Goal: Navigation & Orientation: Find specific page/section

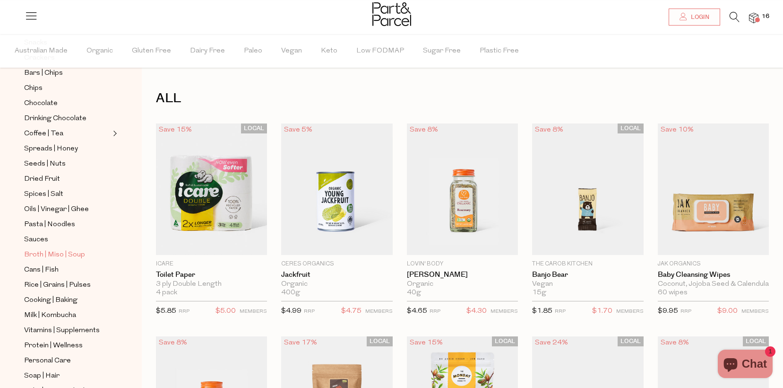
scroll to position [286, 0]
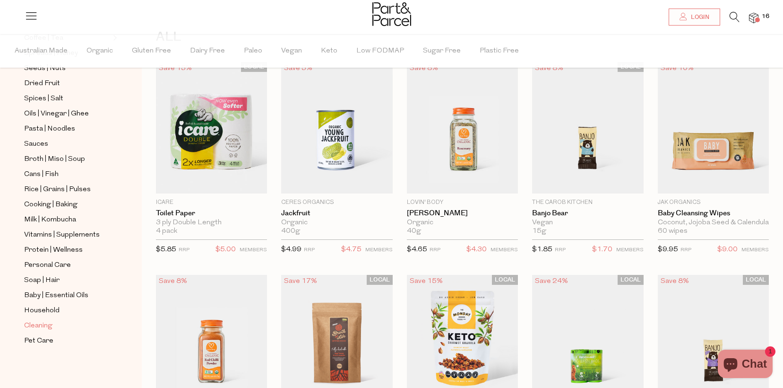
click at [35, 322] on span "Cleaning" at bounding box center [38, 325] width 28 height 11
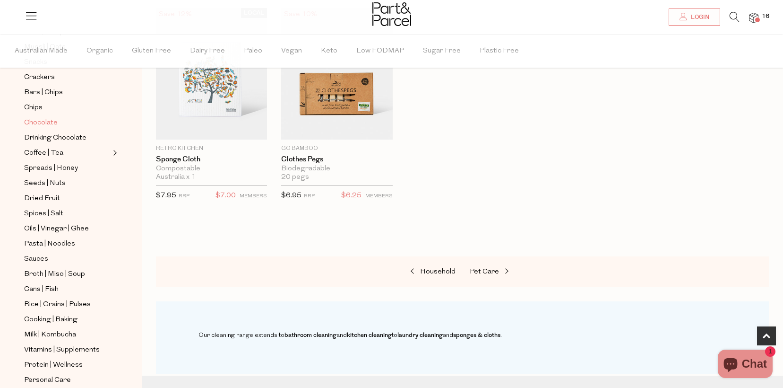
scroll to position [286, 0]
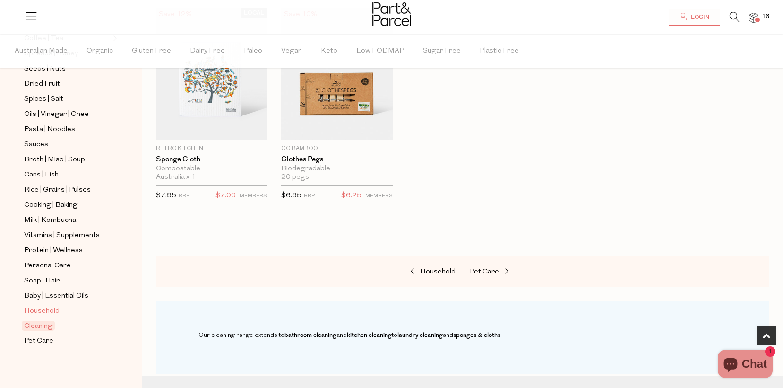
click at [47, 306] on span "Household" at bounding box center [41, 310] width 35 height 11
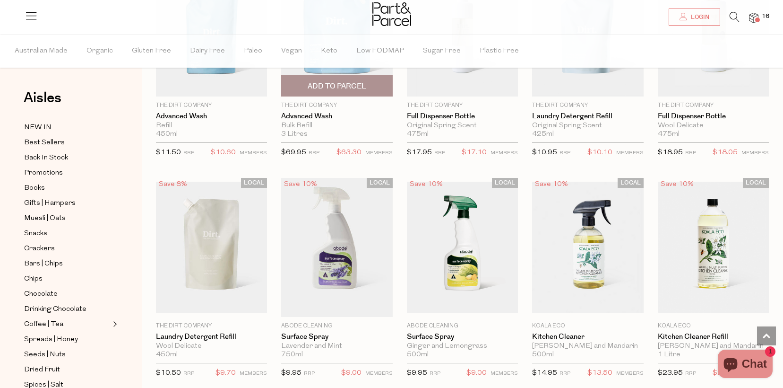
scroll to position [2627, 0]
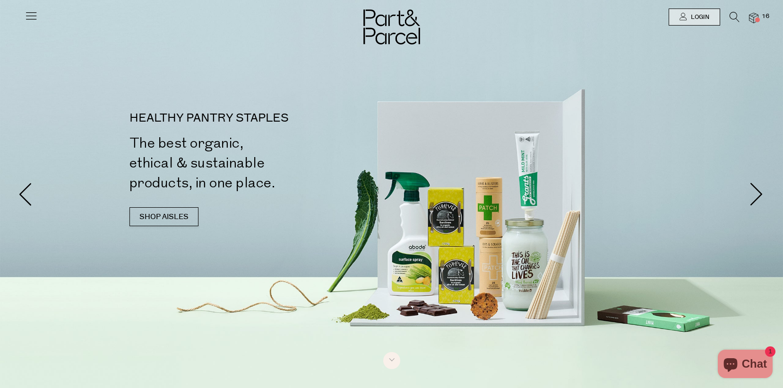
click at [27, 17] on icon at bounding box center [31, 15] width 13 height 13
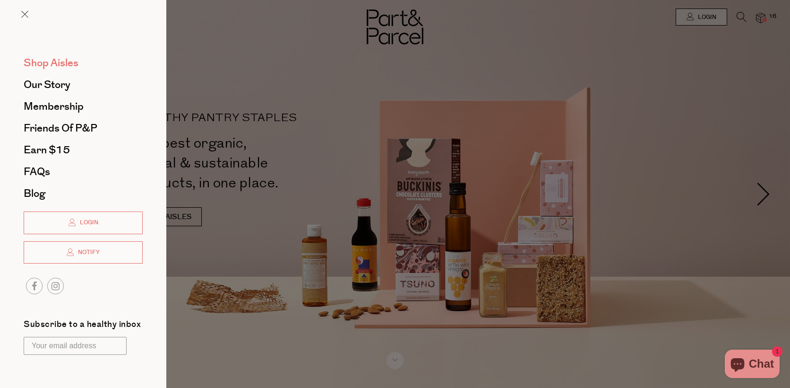
click at [35, 64] on span "Shop Aisles" at bounding box center [51, 62] width 55 height 15
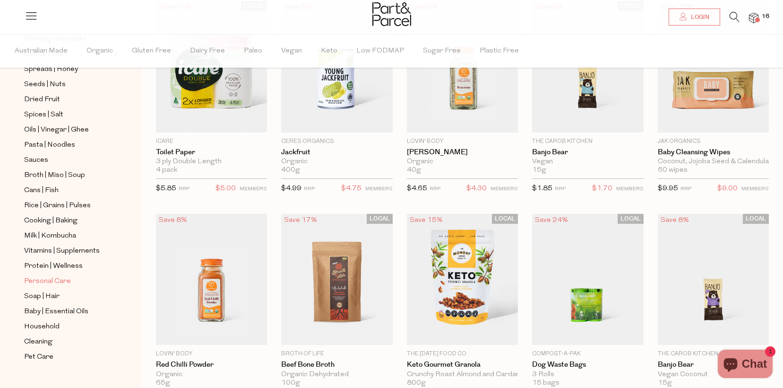
click at [46, 277] on span "Personal Care" at bounding box center [47, 281] width 47 height 11
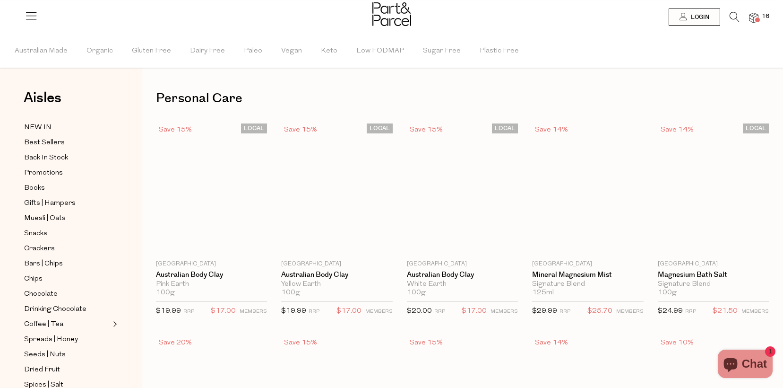
click at [45, 325] on span "Coffee | Tea" at bounding box center [43, 324] width 39 height 11
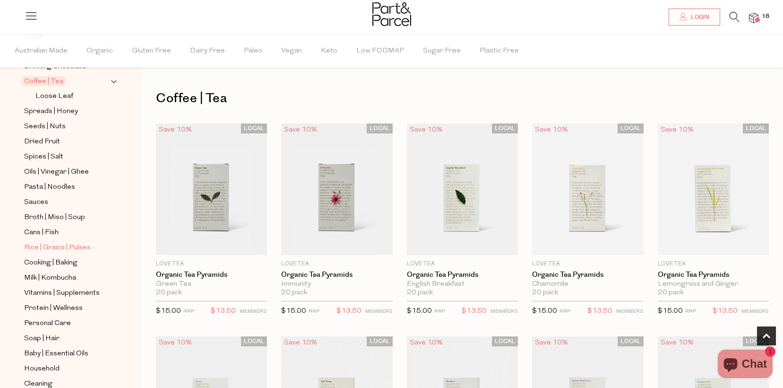
scroll to position [301, 0]
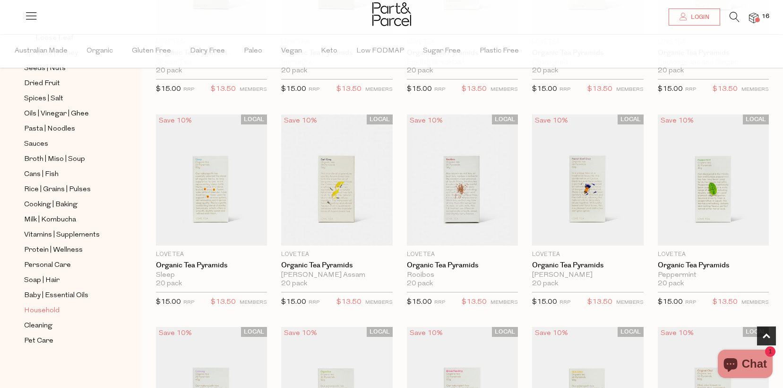
click at [47, 307] on span "Household" at bounding box center [41, 310] width 35 height 11
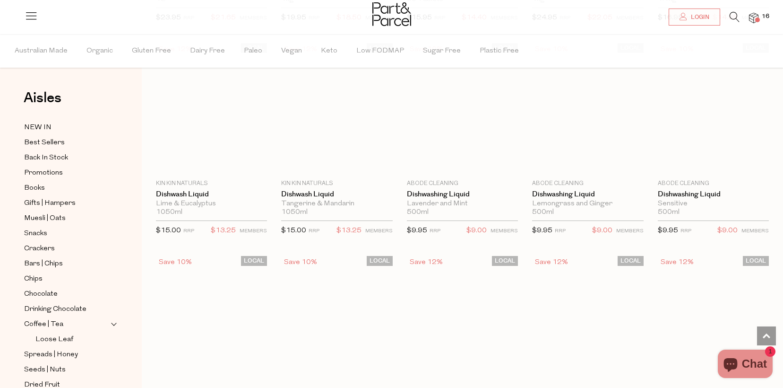
scroll to position [1578, 0]
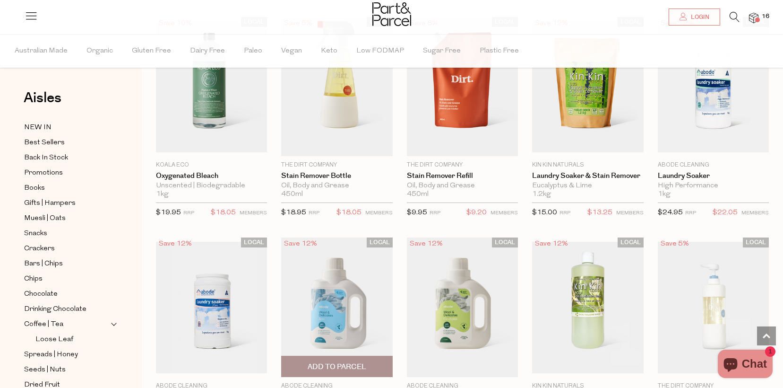
scroll to position [1941, 0]
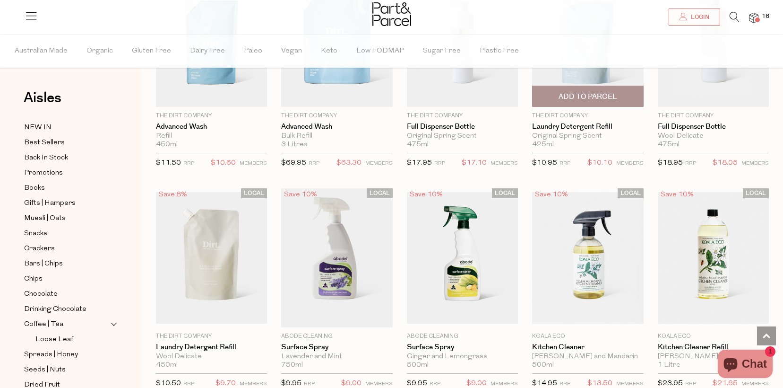
scroll to position [2512, 0]
